Goal: Ask a question: Seek information or help from site administrators or community

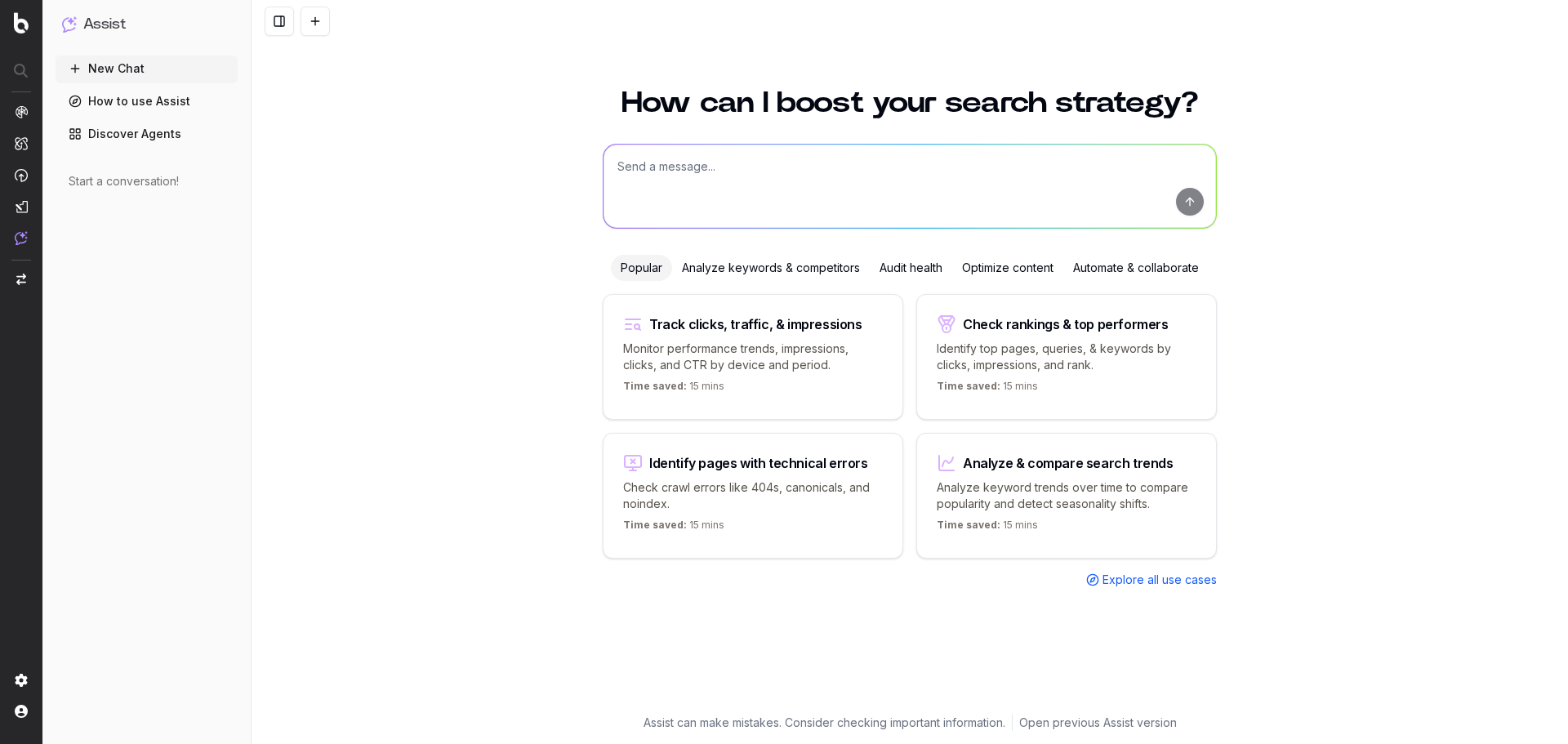
click at [761, 188] on textarea at bounding box center [910, 186] width 612 height 83
click at [21, 712] on img at bounding box center [21, 711] width 13 height 13
